Goal: Book appointment/travel/reservation

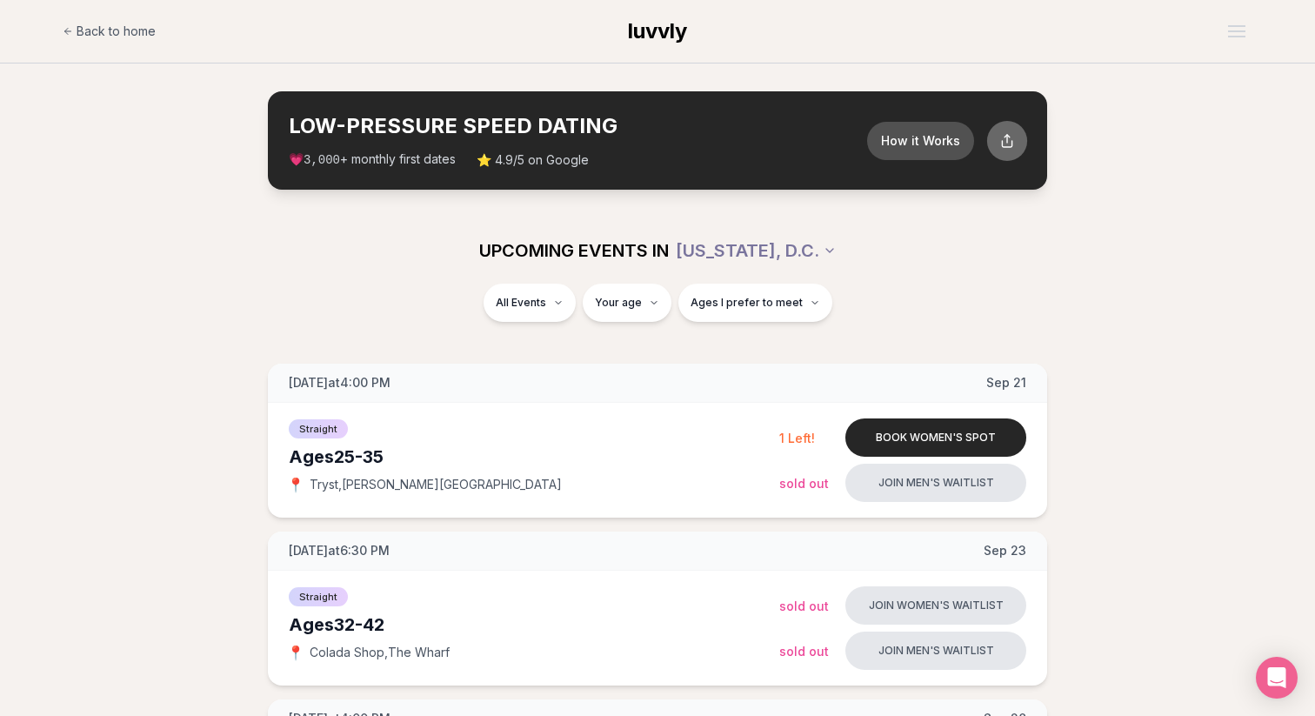
click at [1008, 143] on icon at bounding box center [1007, 140] width 15 height 15
click at [1170, 198] on section "LOW-PRESSURE SPEED DATING How it Works 💗 3,000 + monthly first dates ⭐ 4.9/5 on…" at bounding box center [657, 140] width 1315 height 154
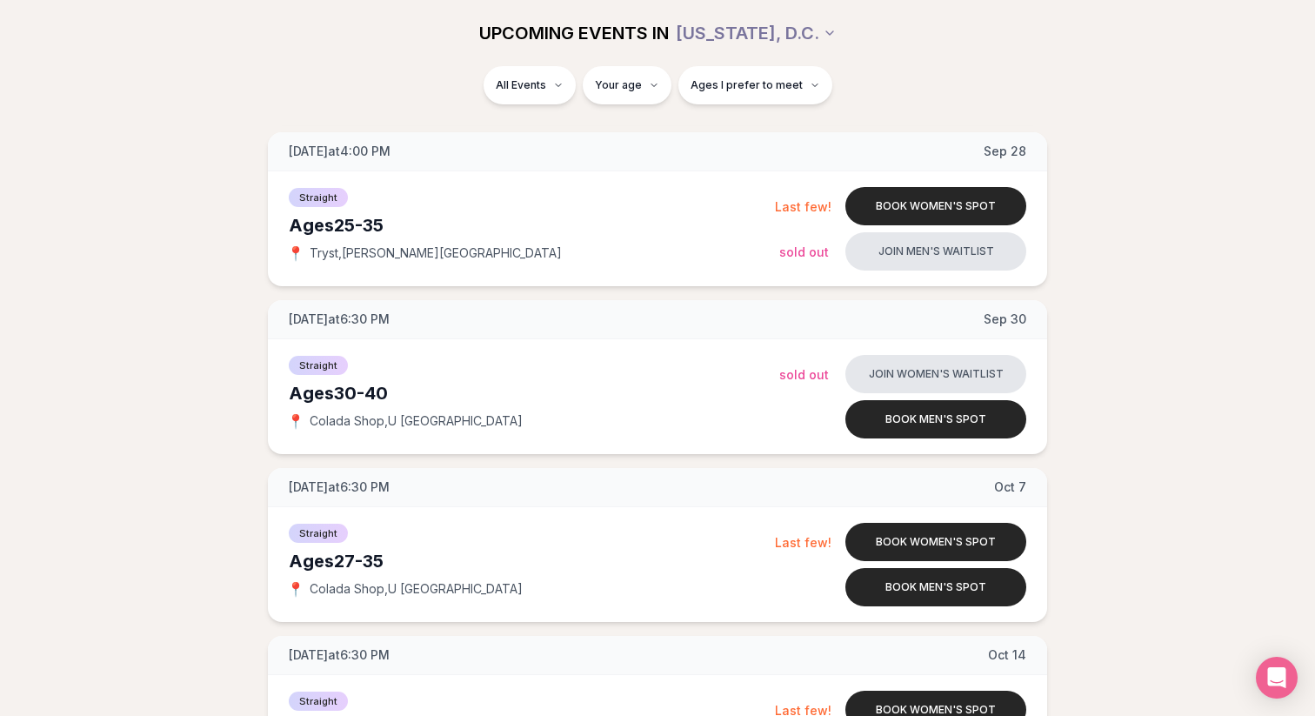
scroll to position [570, 0]
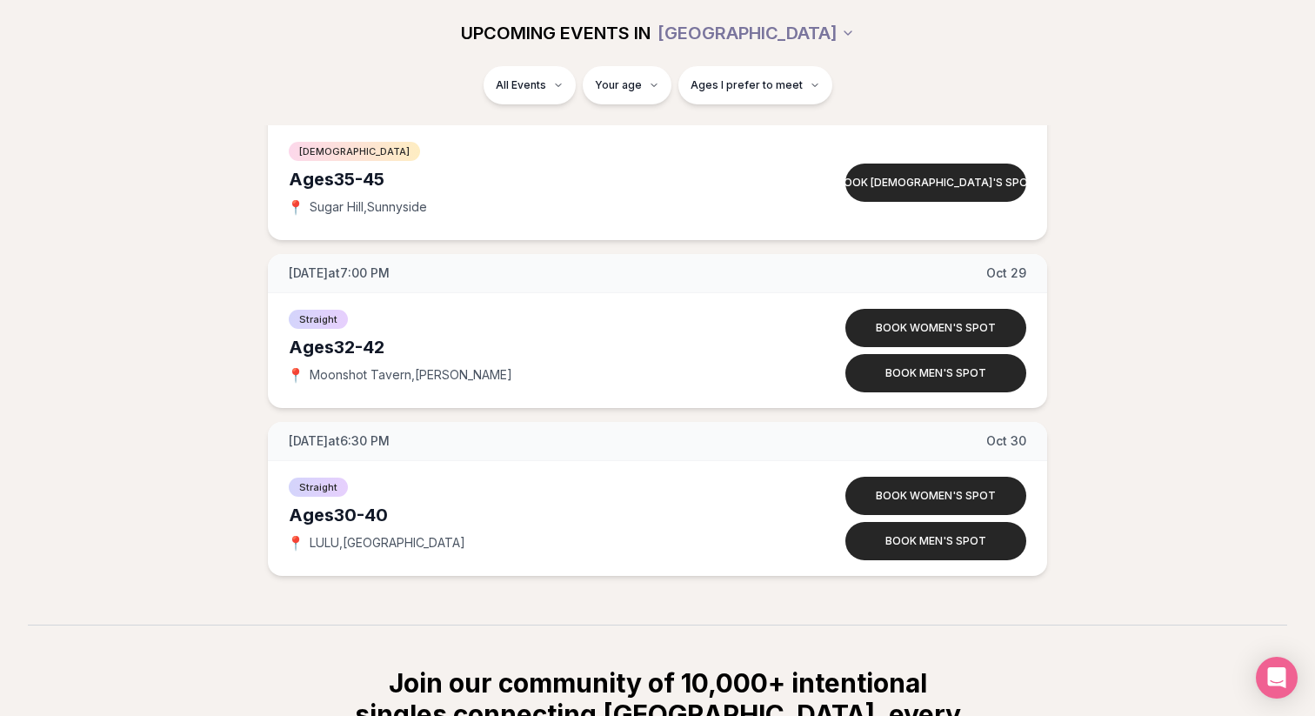
scroll to position [7379, 0]
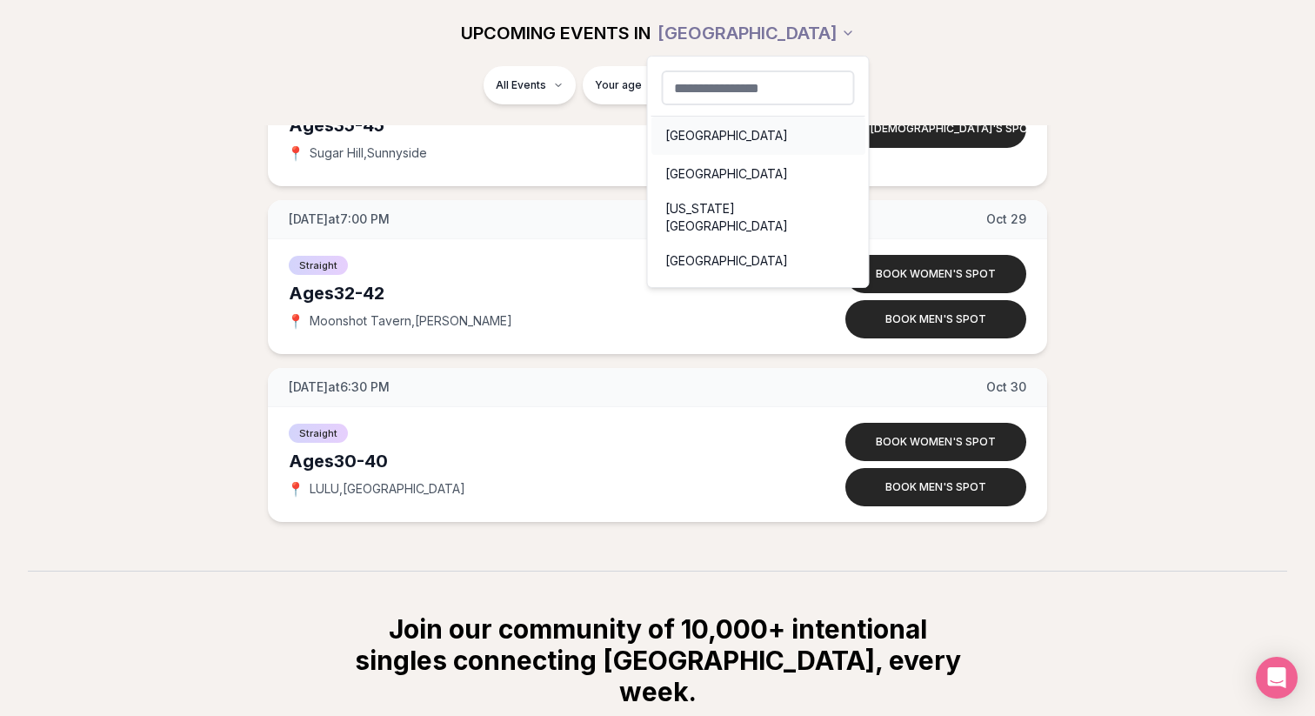
click at [703, 132] on div "[GEOGRAPHIC_DATA]" at bounding box center [758, 135] width 214 height 38
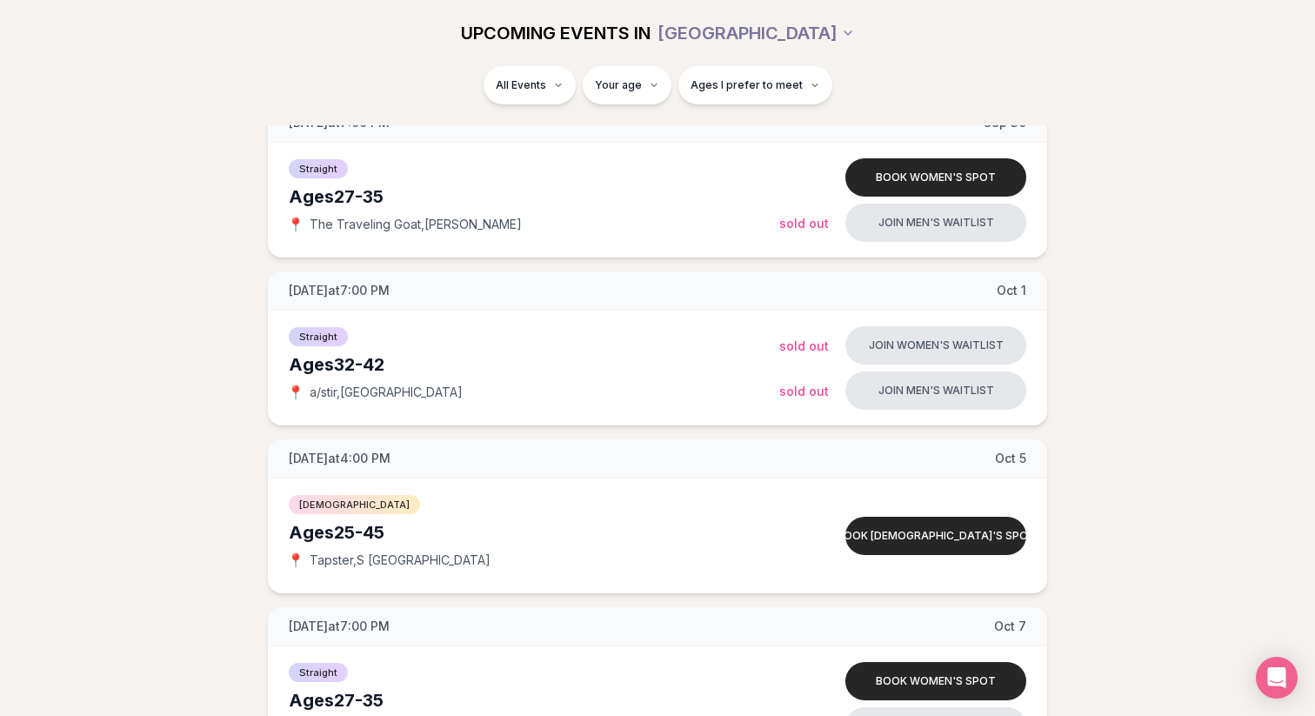
scroll to position [669, 0]
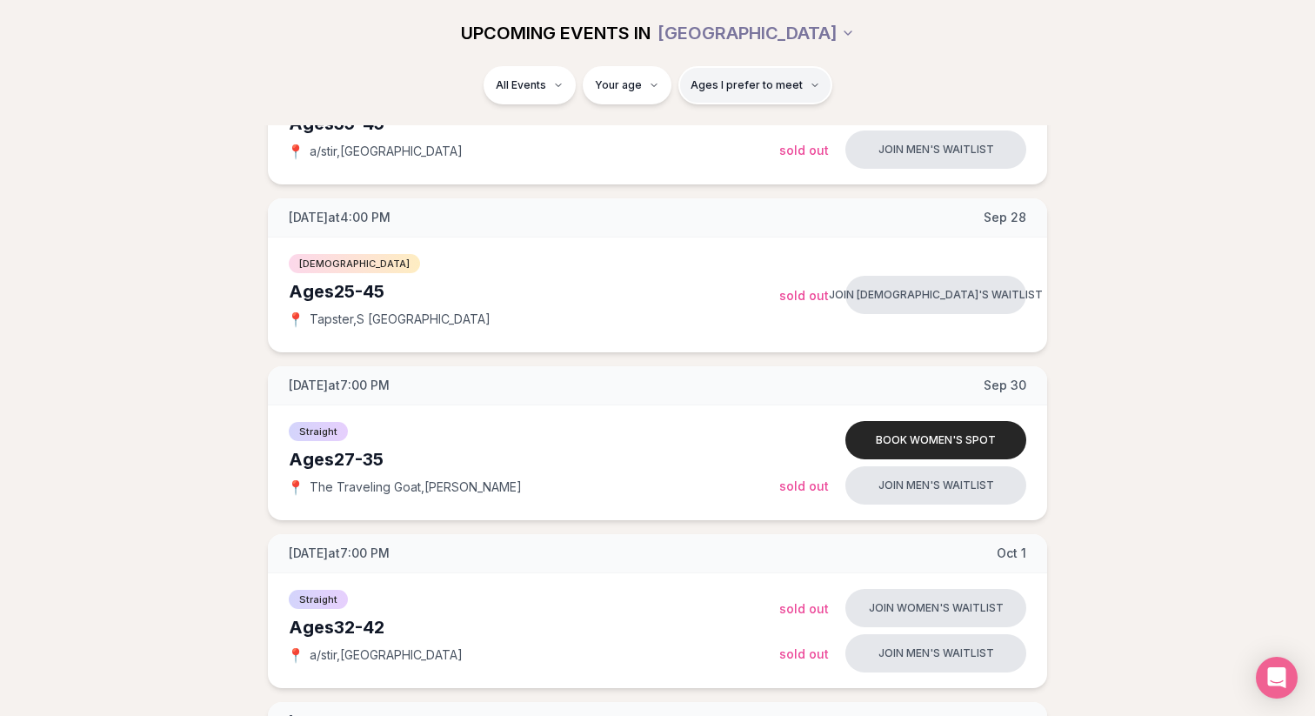
click at [782, 88] on span "Ages I prefer to meet" at bounding box center [746, 85] width 112 height 14
click at [861, 49] on div "UPCOMING EVENTS IN [GEOGRAPHIC_DATA]" at bounding box center [657, 33] width 974 height 38
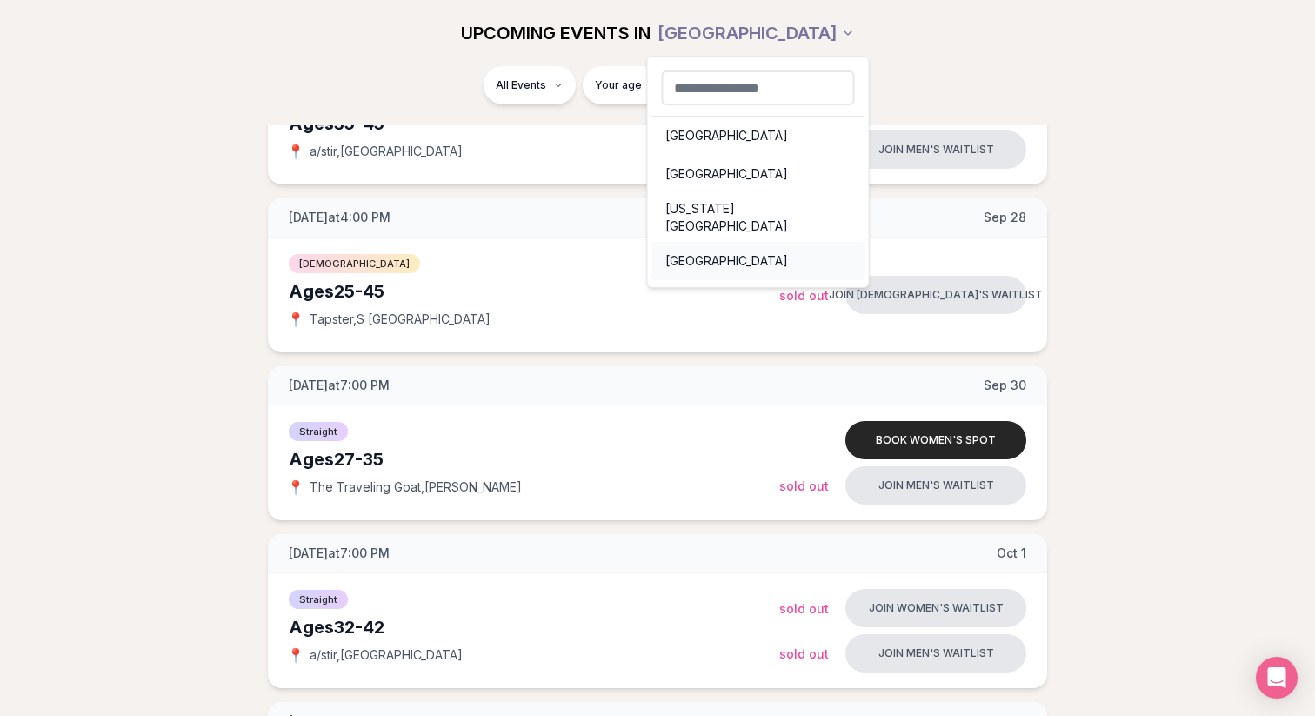
click at [715, 242] on div "[GEOGRAPHIC_DATA]" at bounding box center [758, 261] width 214 height 38
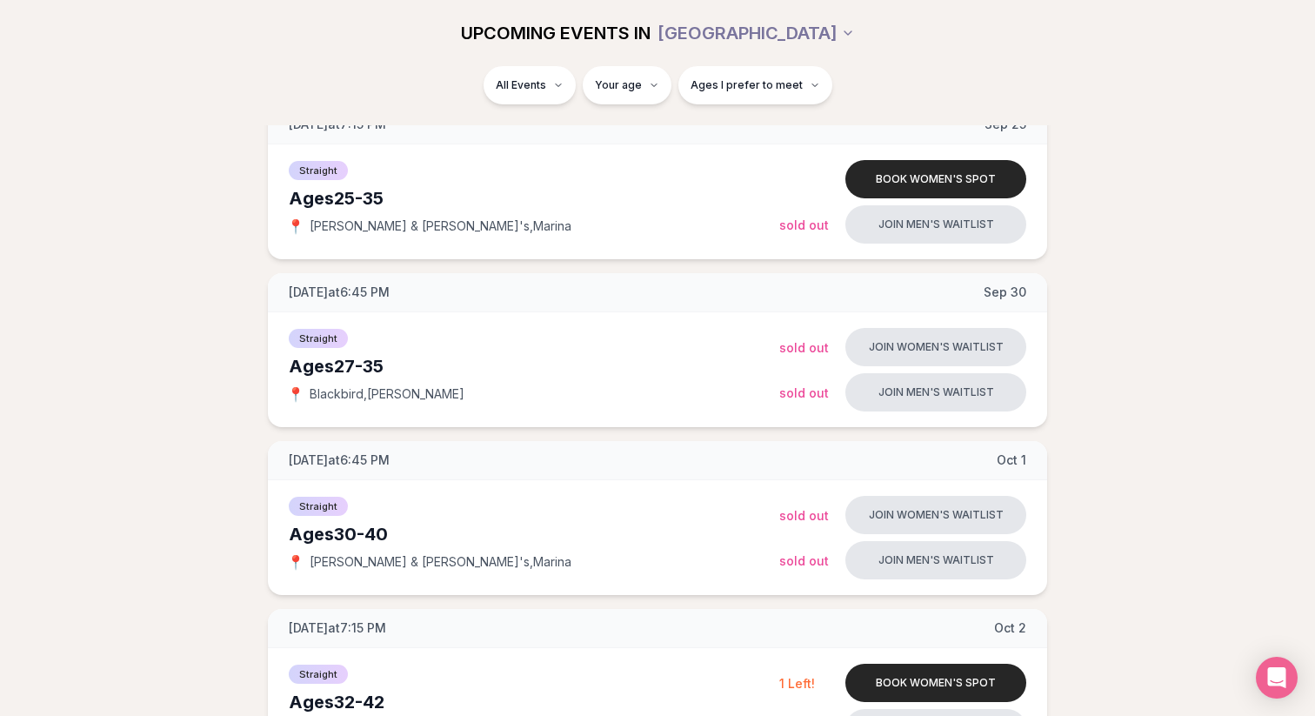
scroll to position [536, 0]
